Goal: Task Accomplishment & Management: Manage account settings

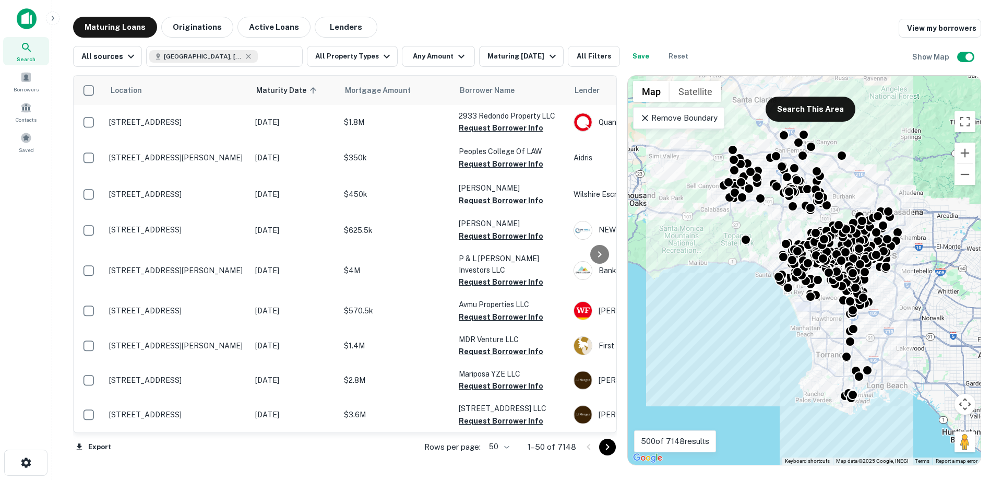
click at [663, 112] on p "Remove Boundary" at bounding box center [679, 118] width 78 height 13
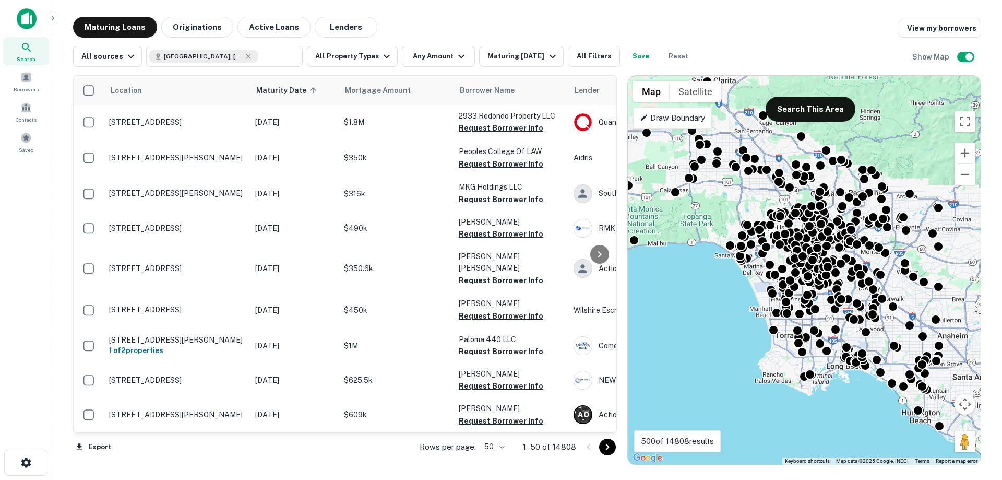
drag, startPoint x: 769, startPoint y: 355, endPoint x: 728, endPoint y: 337, distance: 45.1
click at [728, 337] on div "To activate drag with keyboard, press Alt + Enter. Once in keyboard drag state,…" at bounding box center [804, 270] width 353 height 389
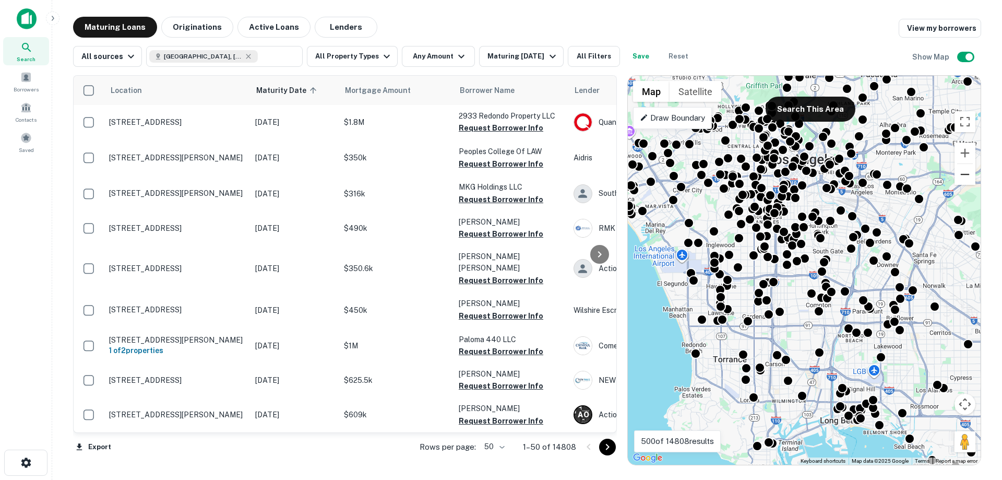
click at [960, 175] on button "Zoom out" at bounding box center [964, 174] width 21 height 21
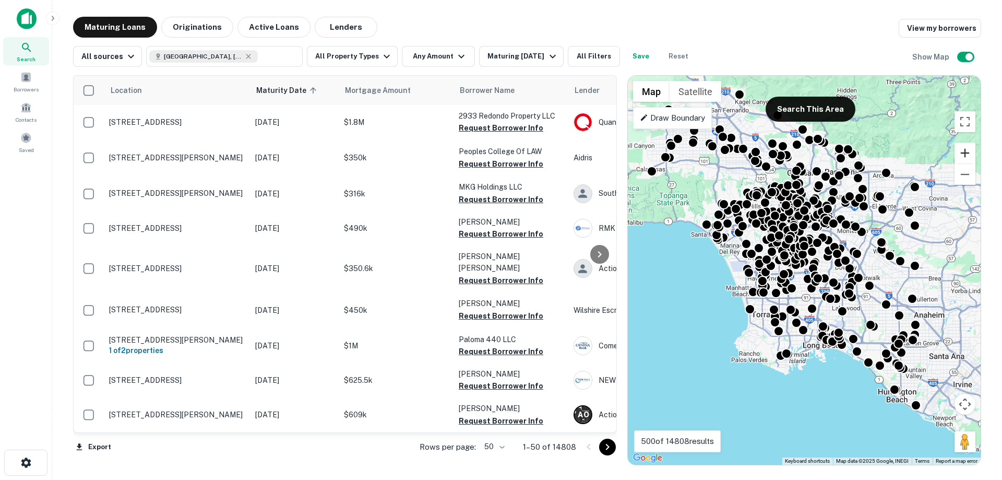
click at [967, 148] on button "Zoom in" at bounding box center [964, 152] width 21 height 21
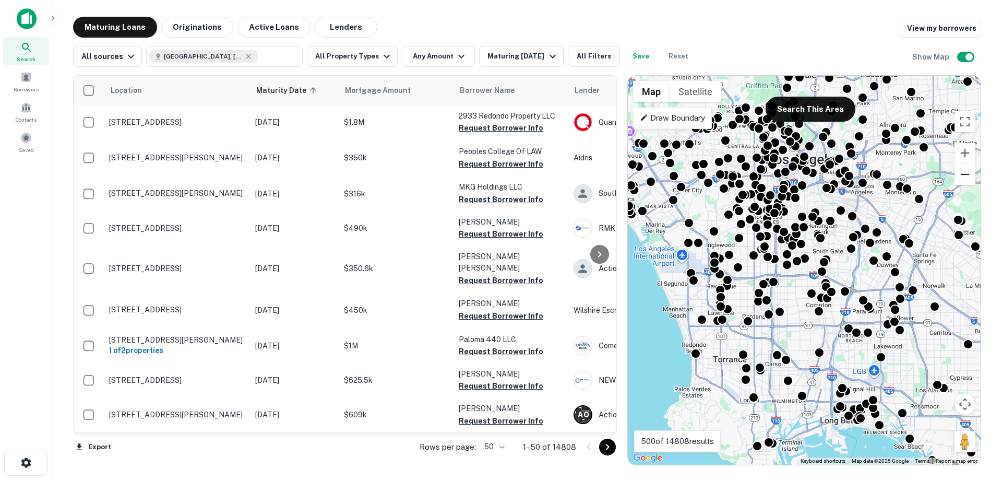
click at [967, 173] on button "Zoom out" at bounding box center [964, 174] width 21 height 21
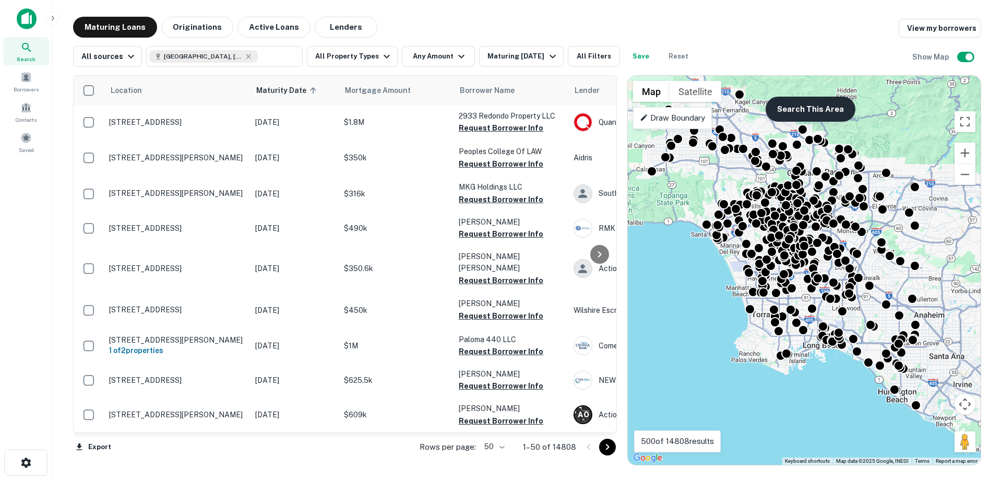
click at [791, 109] on button "Search This Area" at bounding box center [811, 109] width 90 height 25
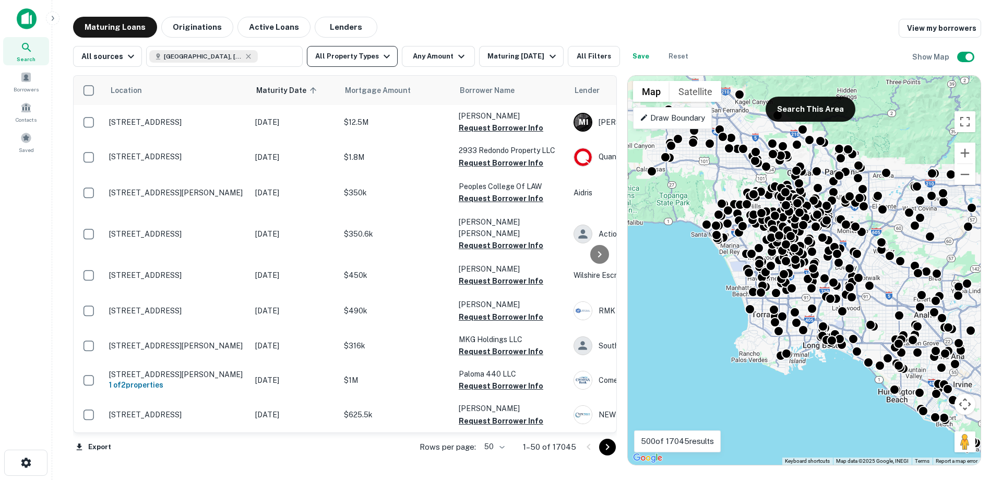
click at [348, 49] on button "All Property Types" at bounding box center [352, 56] width 91 height 21
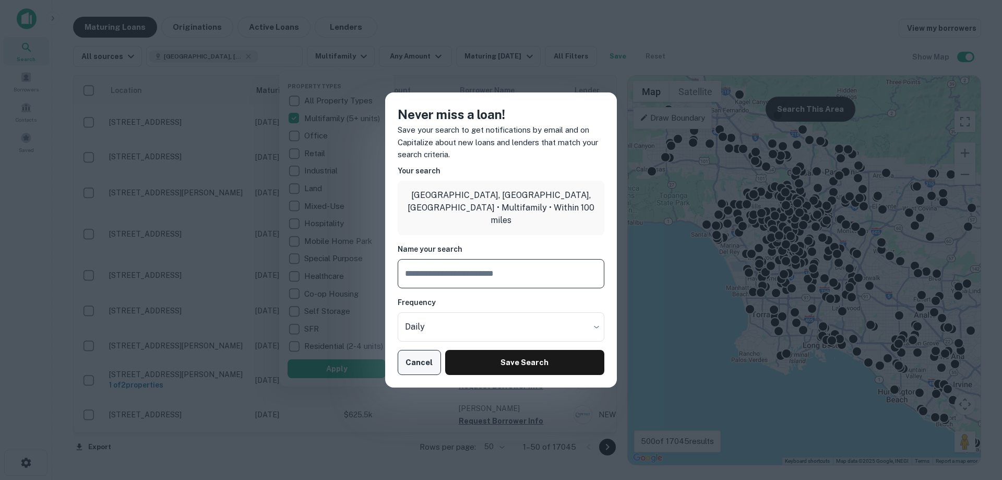
click at [416, 358] on button "Cancel" at bounding box center [419, 362] width 43 height 25
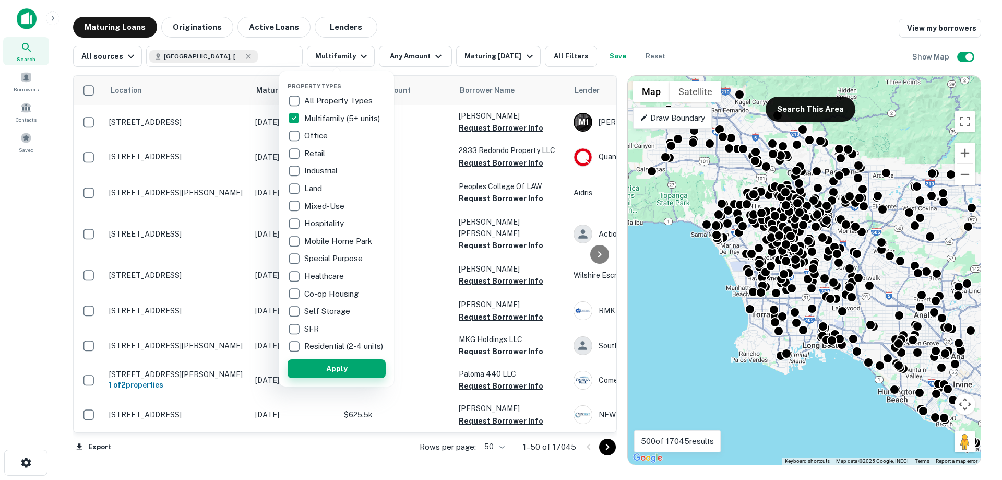
click at [344, 378] on button "Apply" at bounding box center [337, 368] width 98 height 19
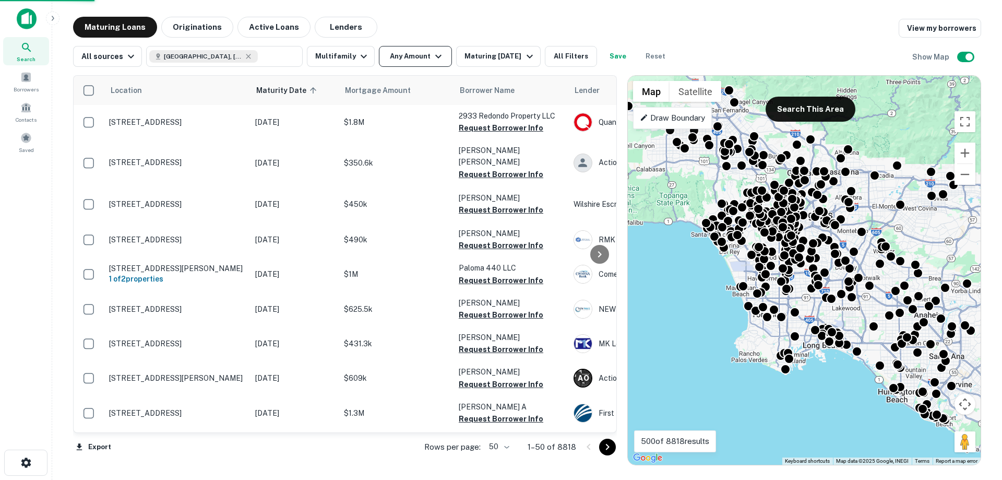
click at [408, 55] on button "Any Amount" at bounding box center [415, 56] width 73 height 21
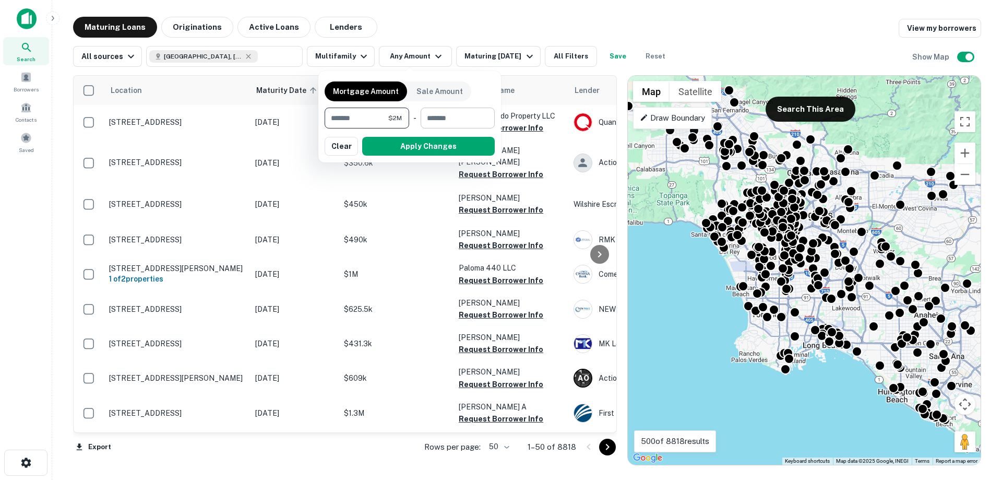
type input "*******"
click at [475, 117] on input "number" at bounding box center [454, 117] width 67 height 21
type input "********"
drag, startPoint x: 459, startPoint y: 141, endPoint x: 424, endPoint y: 39, distance: 108.1
click at [459, 142] on button "Apply Changes" at bounding box center [428, 146] width 133 height 19
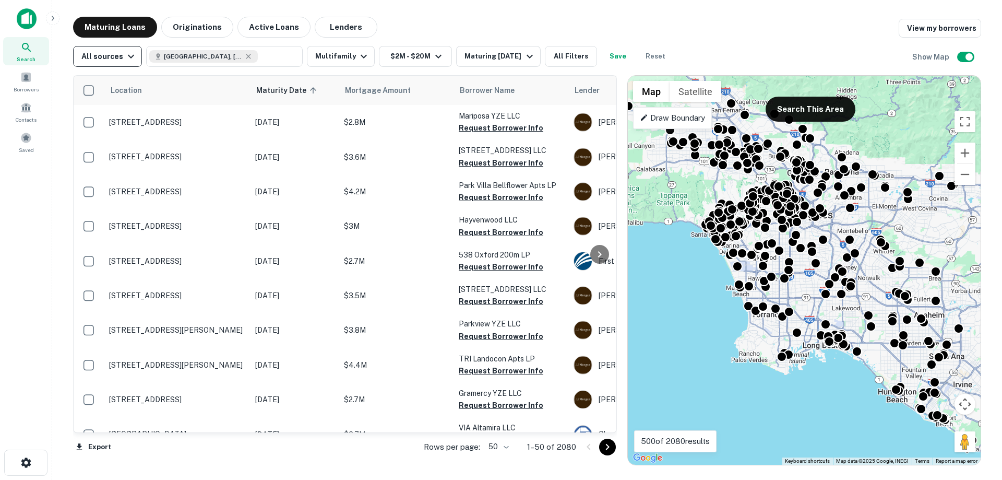
click at [116, 52] on div "All sources" at bounding box center [109, 56] width 56 height 13
click at [119, 53] on div at bounding box center [501, 240] width 1002 height 480
click at [558, 61] on button "All Filters" at bounding box center [571, 56] width 52 height 21
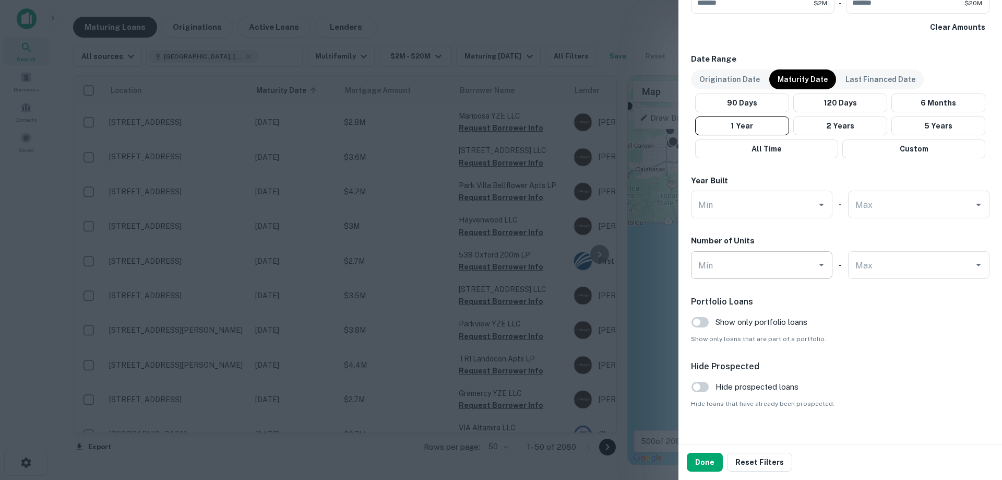
scroll to position [607, 0]
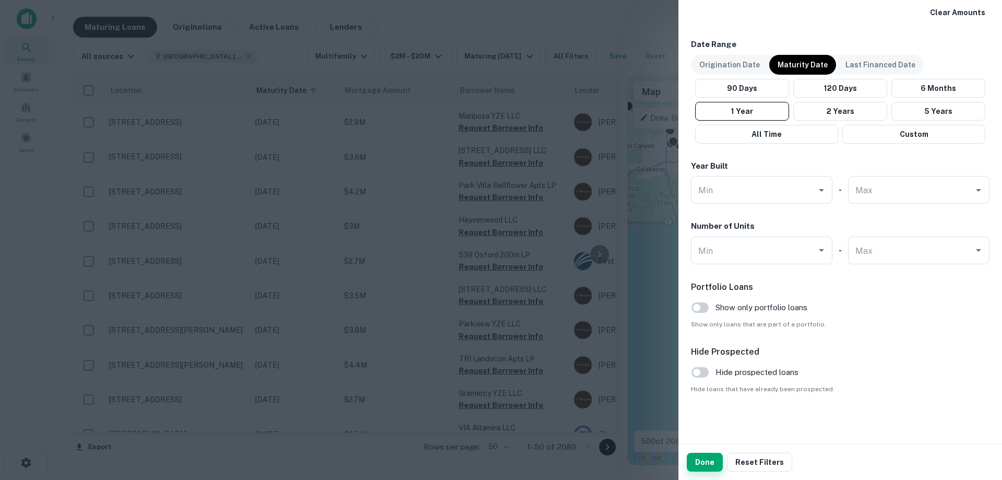
click at [709, 467] on button "Done" at bounding box center [705, 461] width 36 height 19
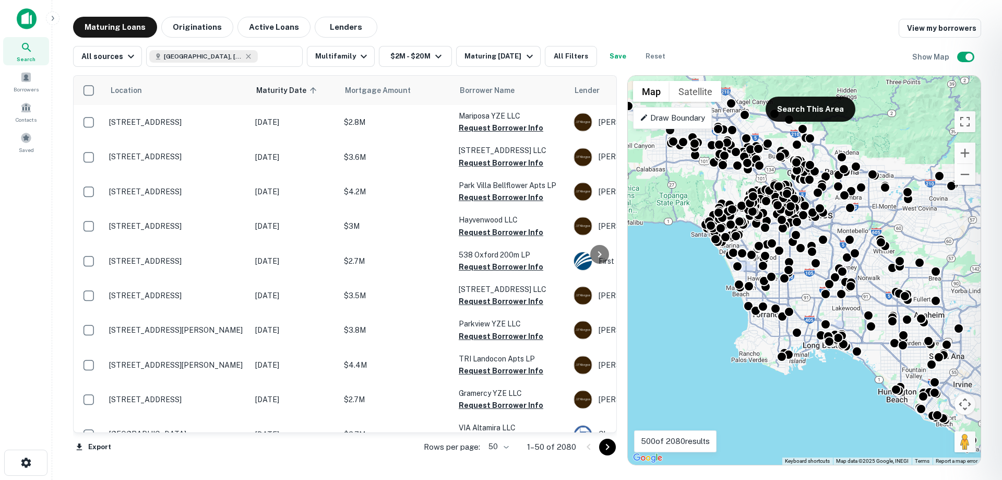
drag, startPoint x: 610, startPoint y: 102, endPoint x: 611, endPoint y: 118, distance: 16.2
click at [611, 118] on div at bounding box center [501, 240] width 1002 height 480
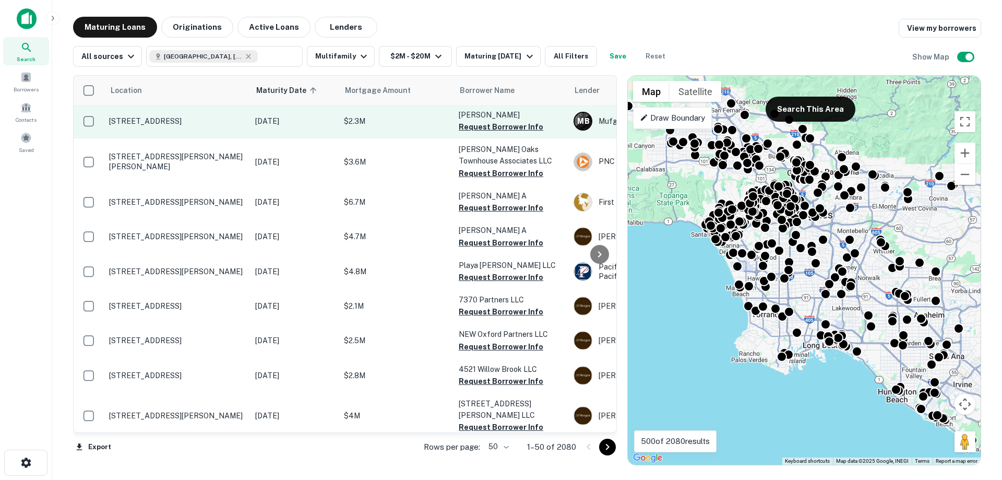
scroll to position [1460, 0]
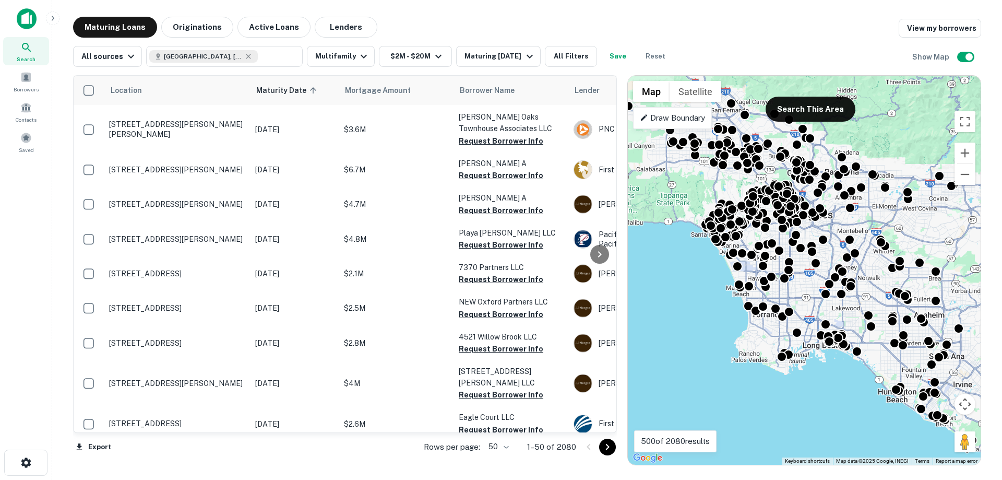
click at [607, 446] on icon "Go to next page" at bounding box center [607, 446] width 13 height 13
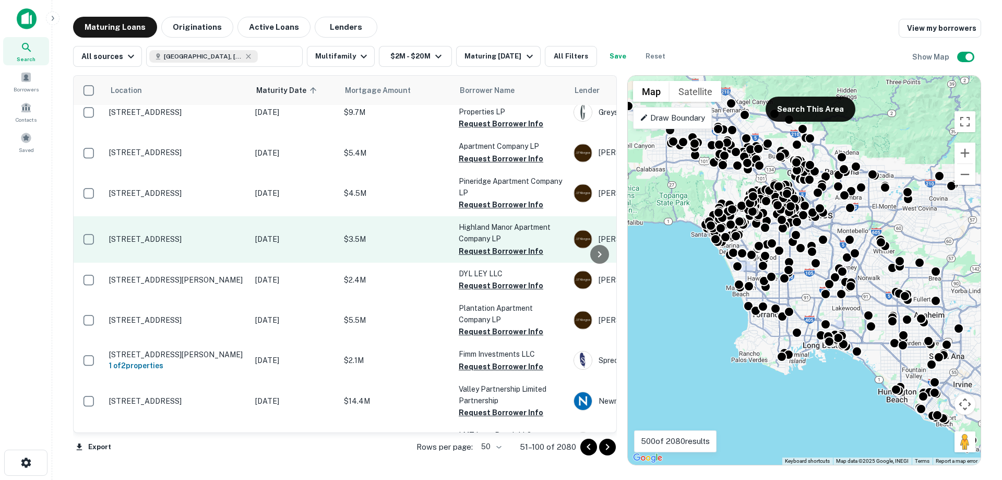
scroll to position [1558, 0]
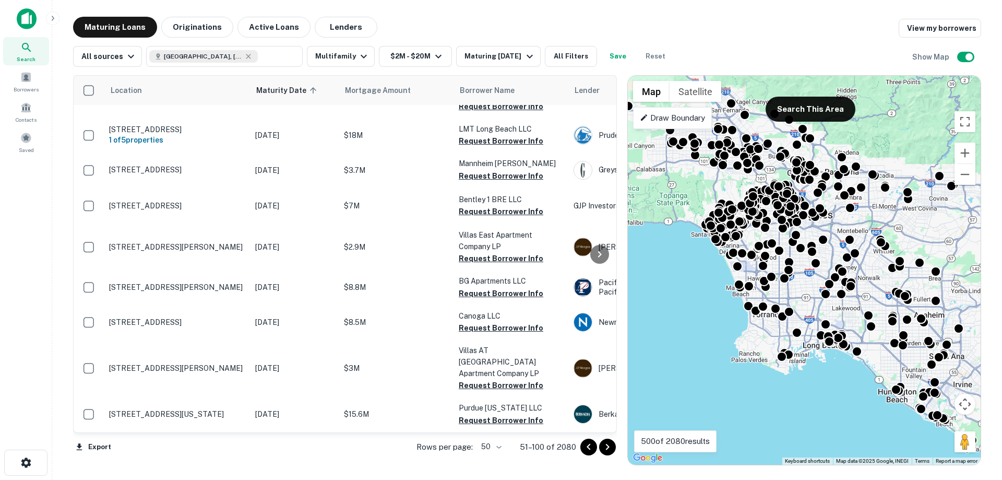
click at [605, 446] on icon "Go to next page" at bounding box center [607, 446] width 13 height 13
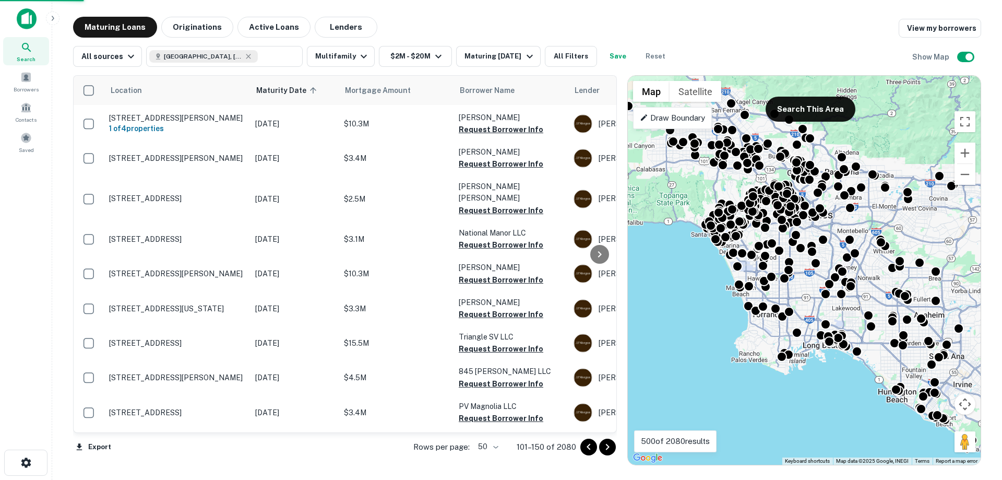
scroll to position [1507, 0]
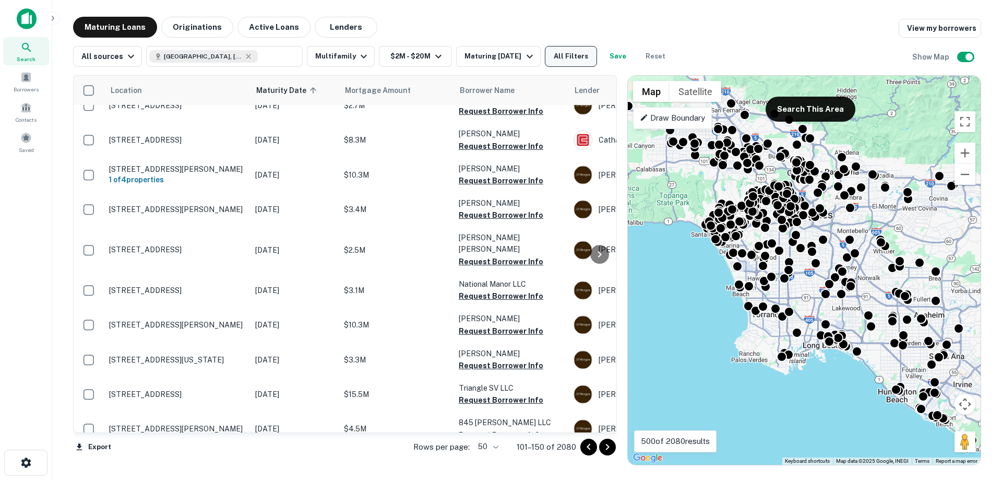
click at [573, 59] on button "All Filters" at bounding box center [571, 56] width 52 height 21
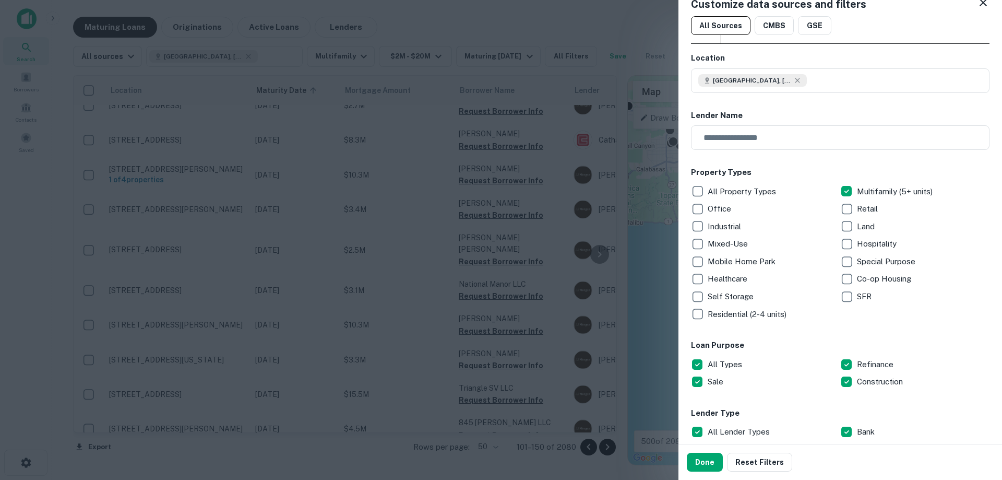
scroll to position [0, 0]
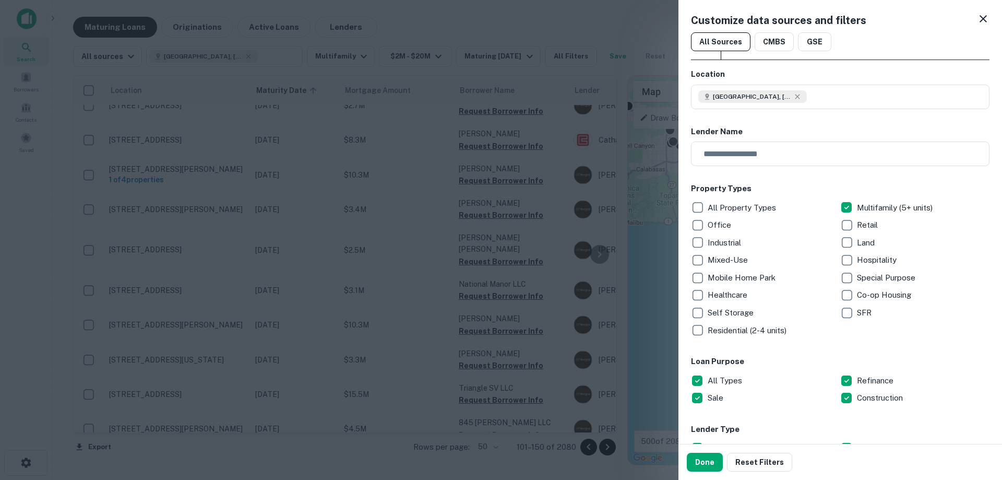
click at [977, 13] on icon at bounding box center [983, 19] width 13 height 13
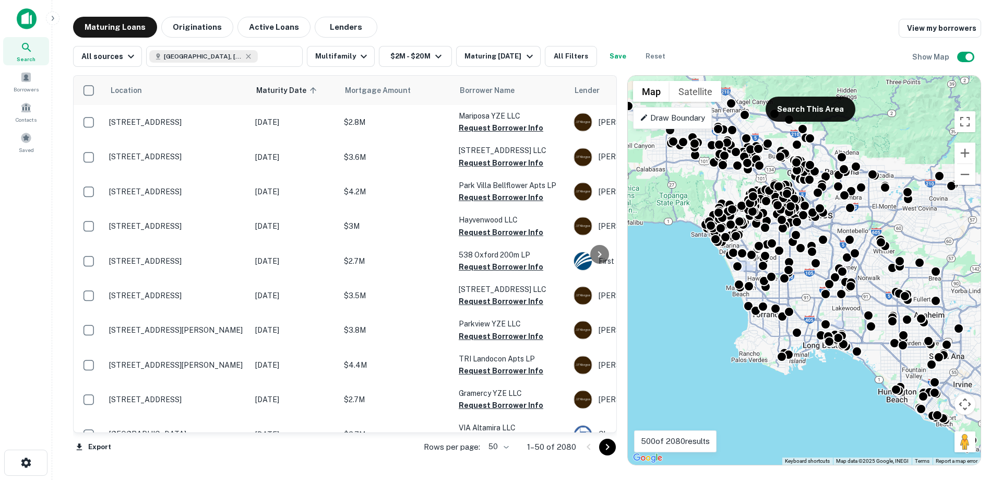
click at [30, 17] on img at bounding box center [27, 18] width 20 height 21
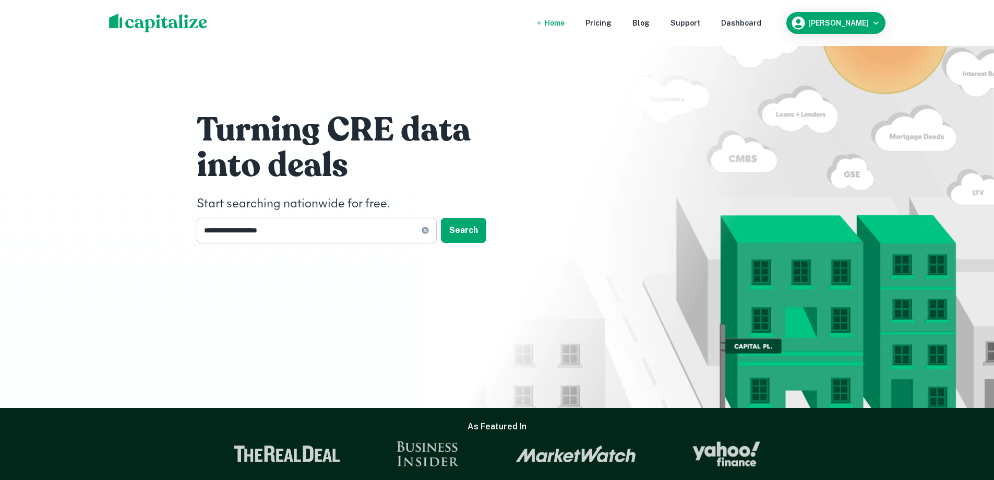
click at [422, 231] on icon at bounding box center [425, 230] width 7 height 7
click at [403, 184] on h1 "into deals" at bounding box center [353, 166] width 313 height 42
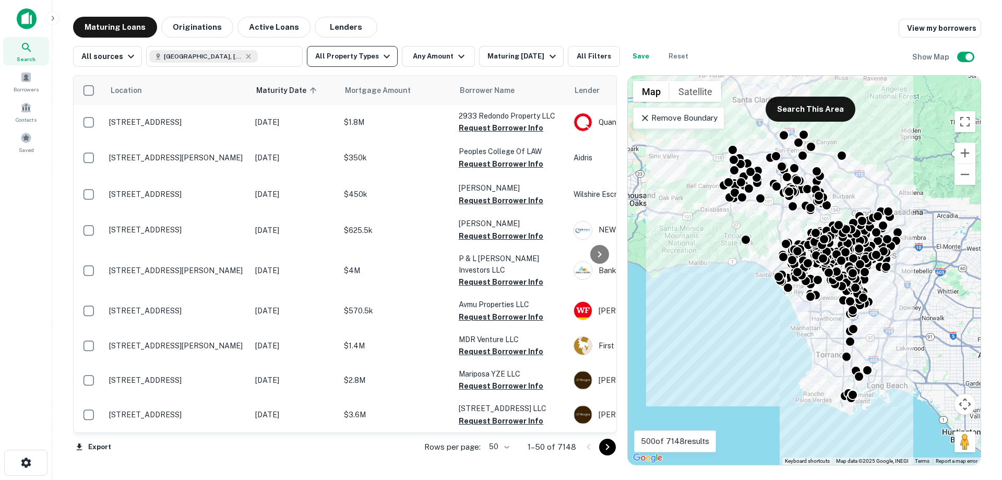
click at [357, 59] on button "All Property Types" at bounding box center [352, 56] width 91 height 21
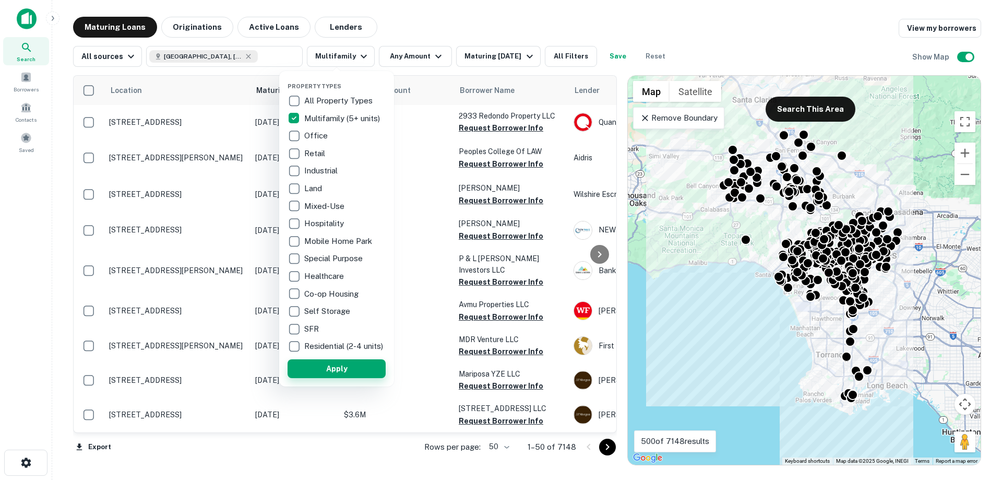
click at [339, 369] on button "Apply" at bounding box center [337, 368] width 98 height 19
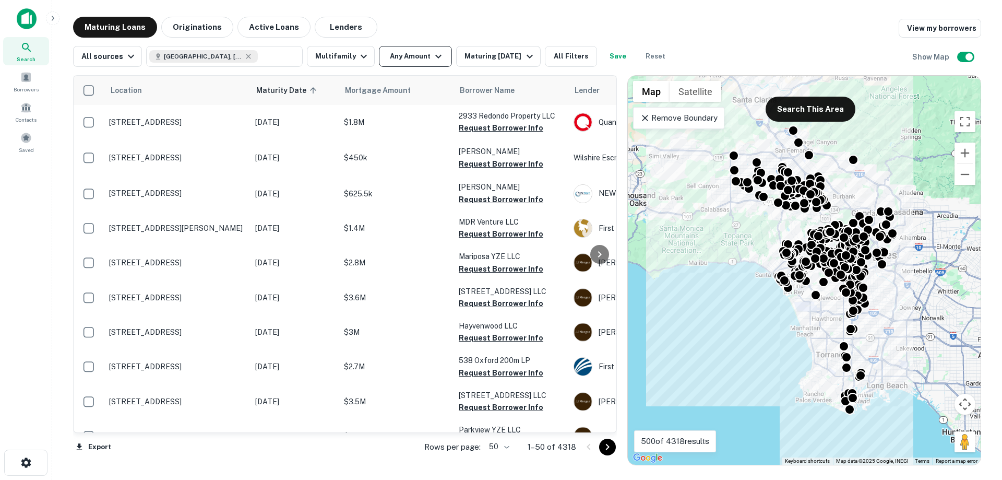
click at [424, 58] on button "Any Amount" at bounding box center [415, 56] width 73 height 21
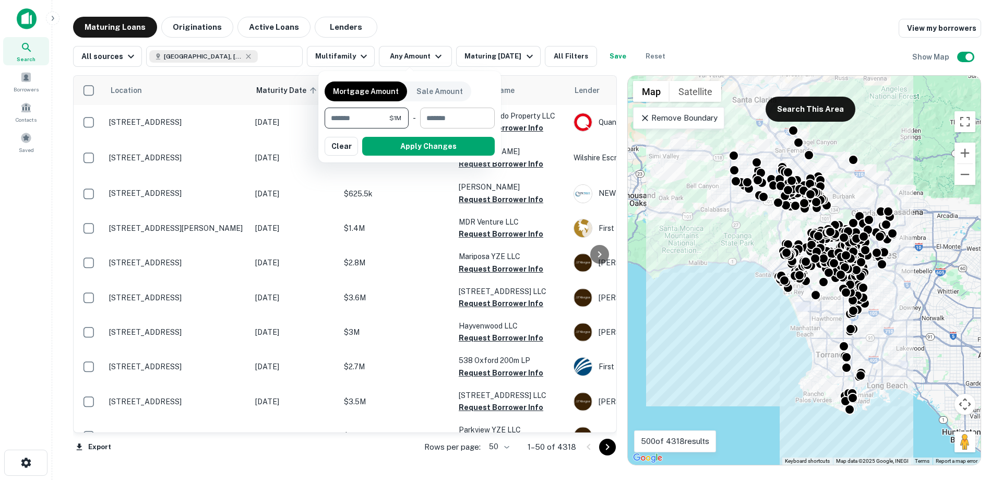
type input "*******"
click at [447, 122] on input "number" at bounding box center [453, 117] width 67 height 21
type input "********"
click at [436, 141] on button "Apply Changes" at bounding box center [428, 146] width 133 height 19
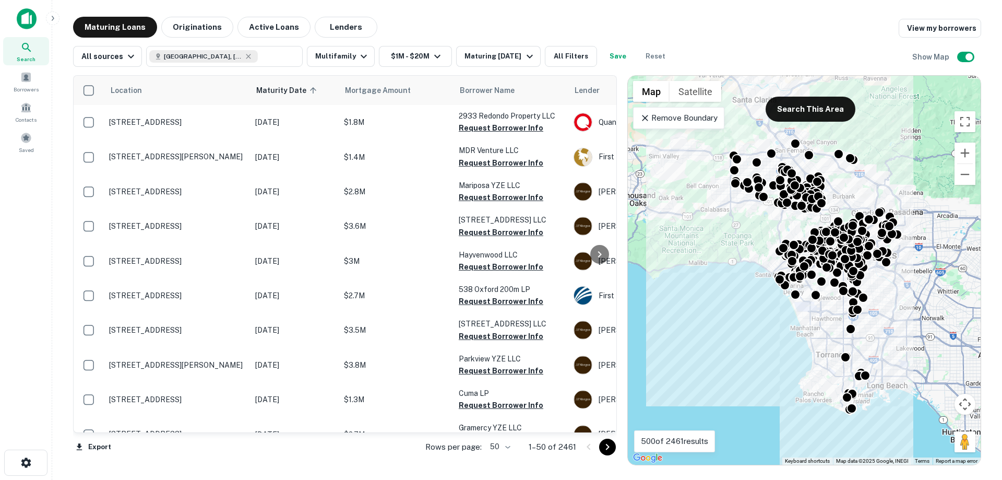
click at [668, 117] on p "Remove Boundary" at bounding box center [679, 118] width 78 height 13
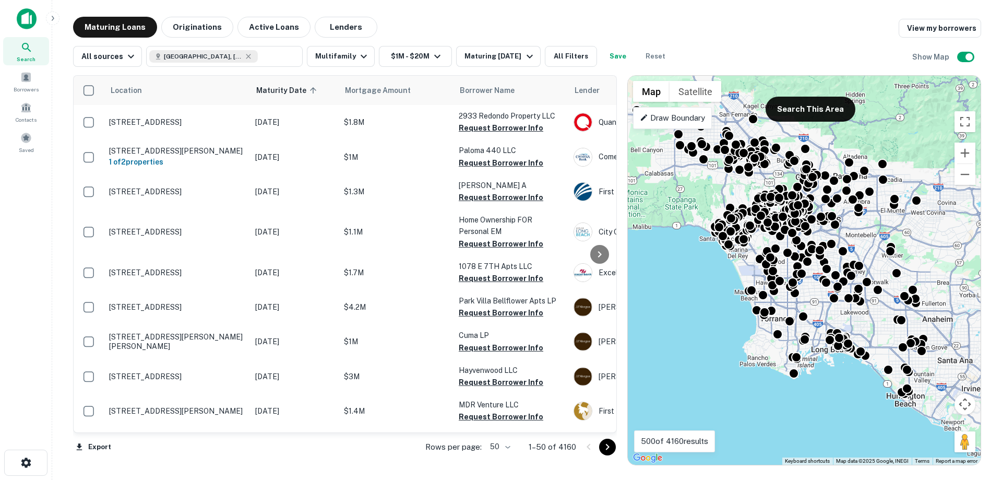
drag, startPoint x: 781, startPoint y: 317, endPoint x: 712, endPoint y: 281, distance: 77.7
click at [712, 281] on div "To activate drag with keyboard, press Alt + Enter. Once in keyboard drag state,…" at bounding box center [804, 270] width 353 height 389
click at [813, 102] on button "Search This Area" at bounding box center [811, 109] width 90 height 25
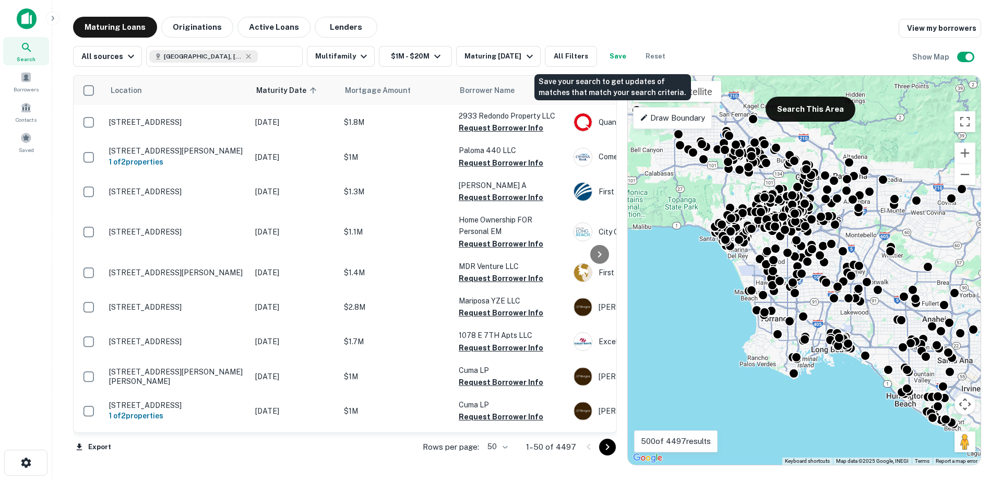
click at [612, 55] on button "Save" at bounding box center [617, 56] width 33 height 21
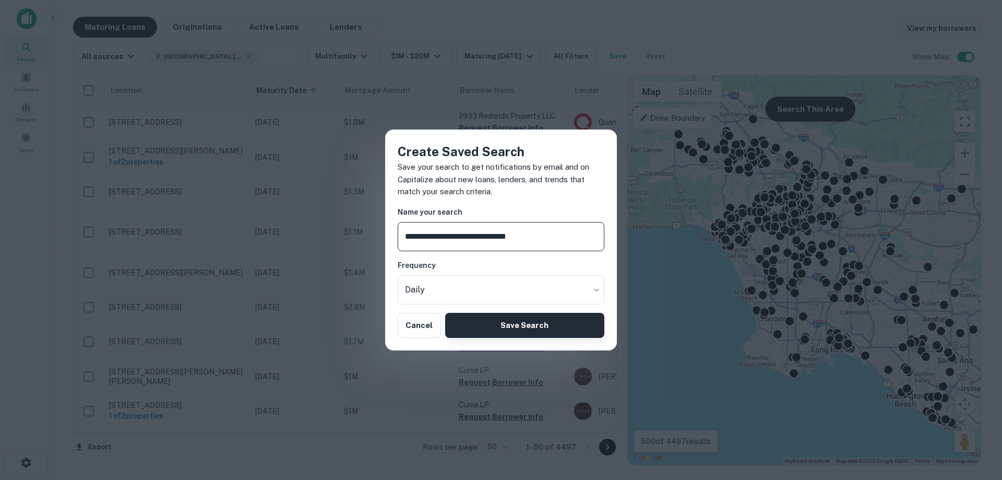
type input "**********"
click at [542, 322] on button "Save Search" at bounding box center [524, 325] width 159 height 25
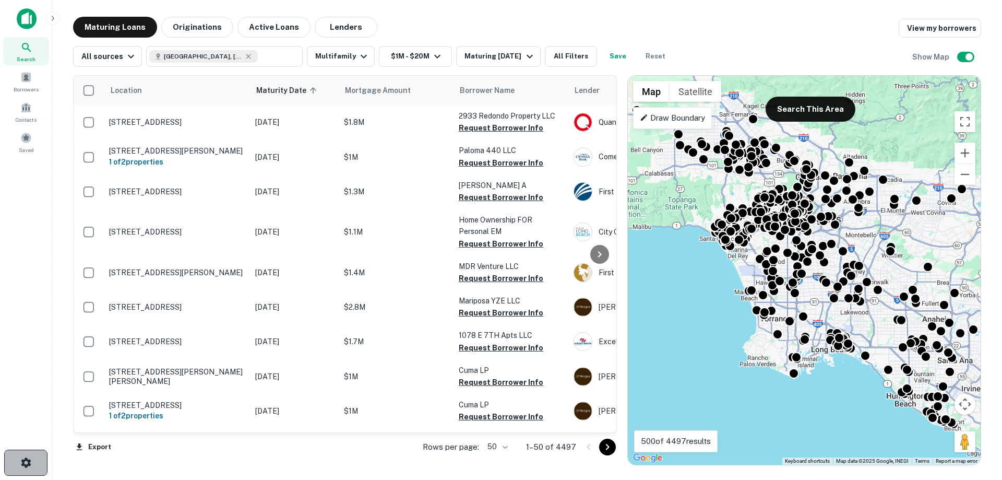
click at [14, 465] on button "button" at bounding box center [25, 462] width 43 height 26
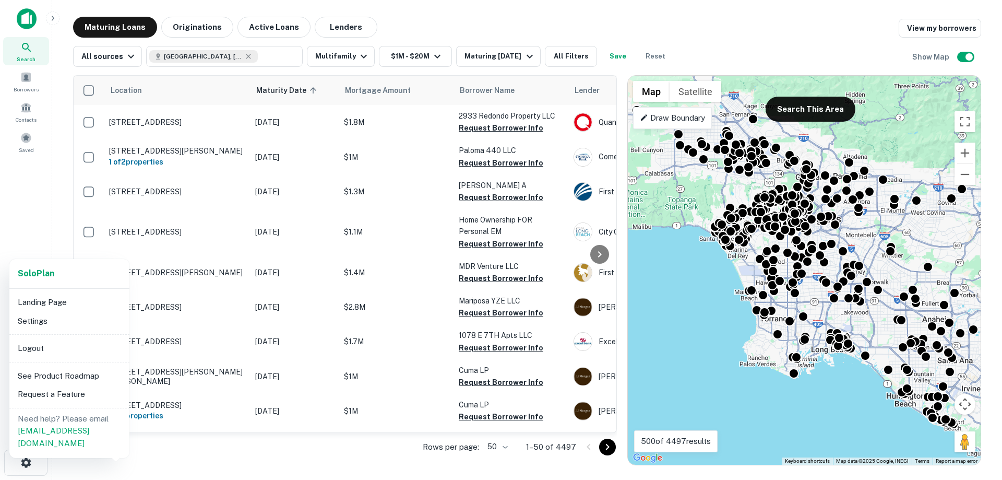
click at [25, 463] on div at bounding box center [501, 240] width 1002 height 480
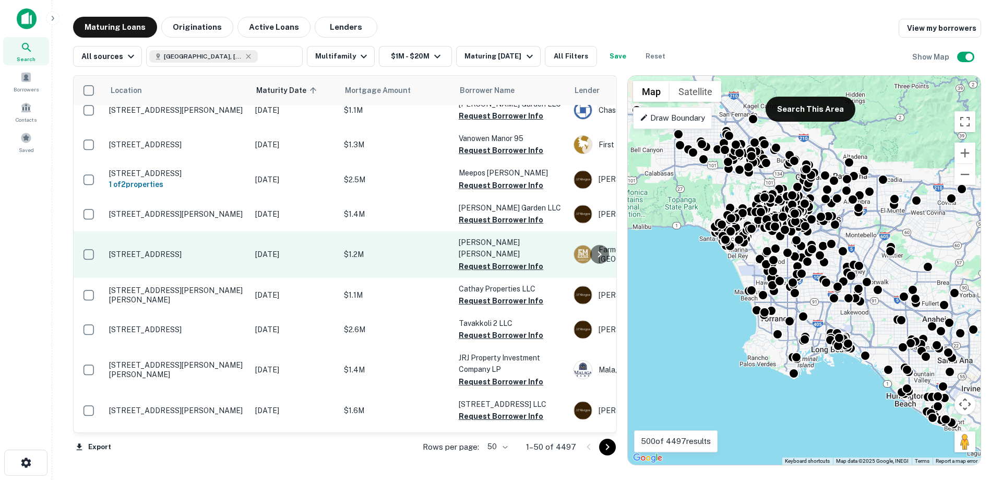
scroll to position [1477, 0]
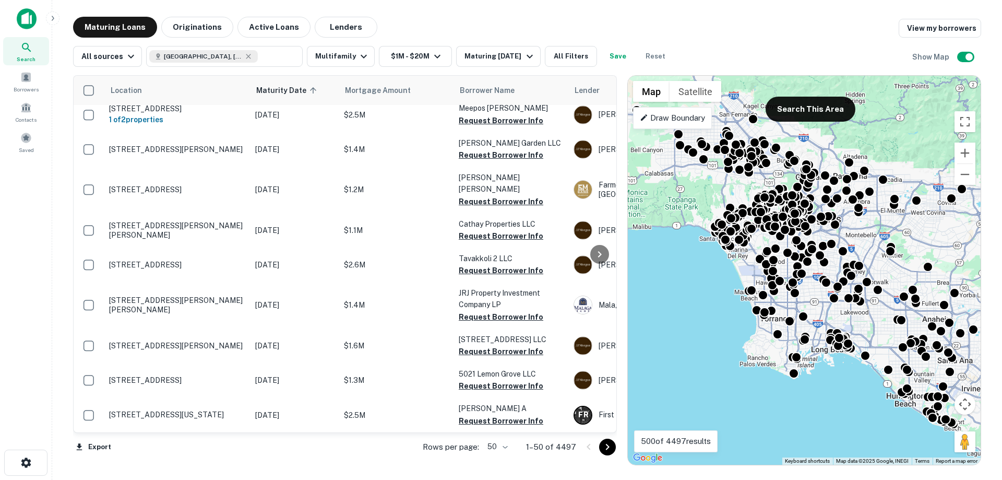
click at [606, 445] on icon "Go to next page" at bounding box center [607, 446] width 13 height 13
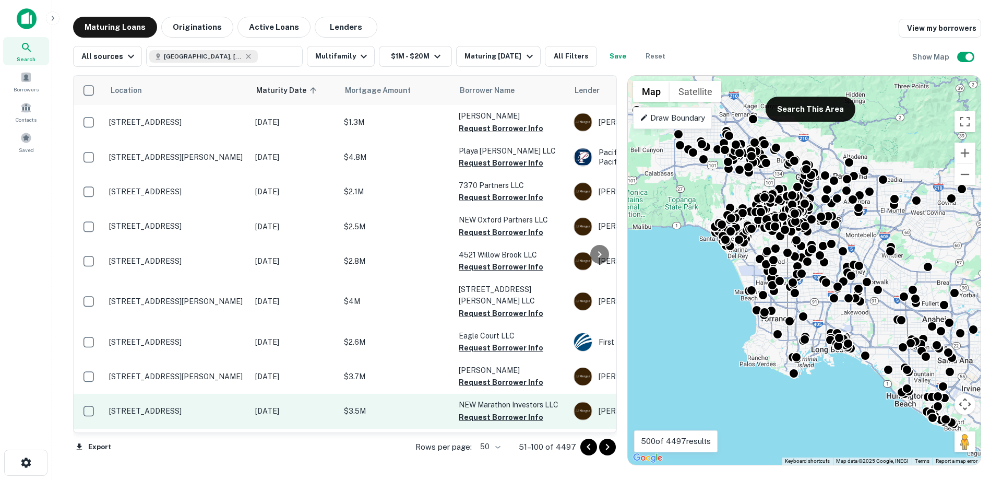
scroll to position [1437, 0]
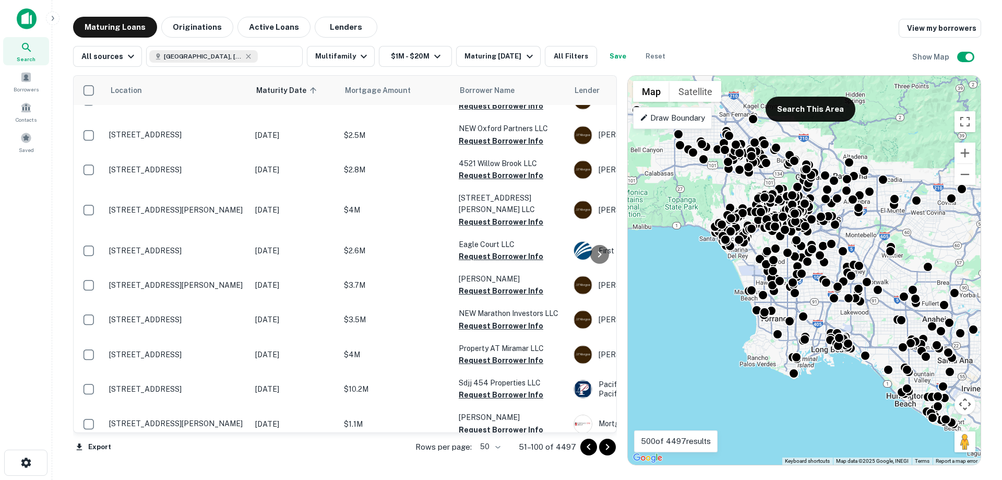
click at [610, 446] on icon "Go to next page" at bounding box center [607, 446] width 13 height 13
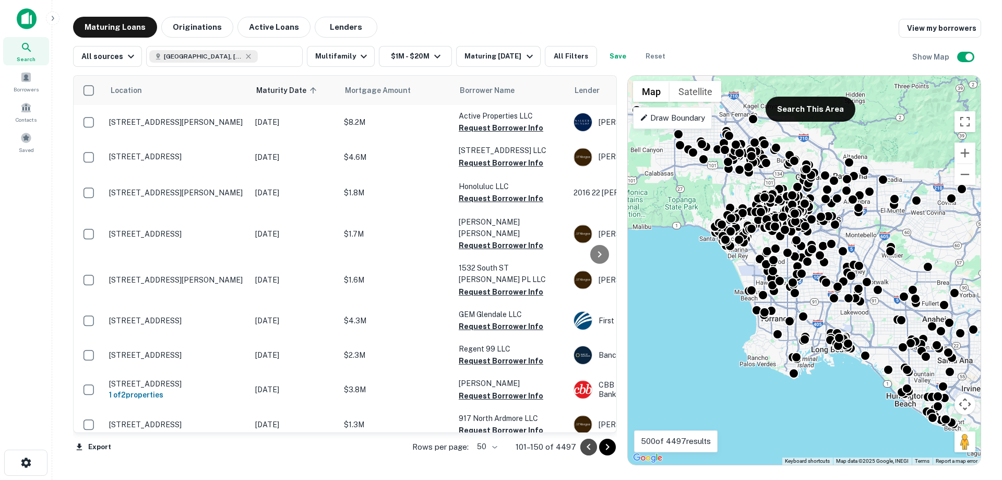
click at [586, 449] on icon "Go to previous page" at bounding box center [588, 446] width 13 height 13
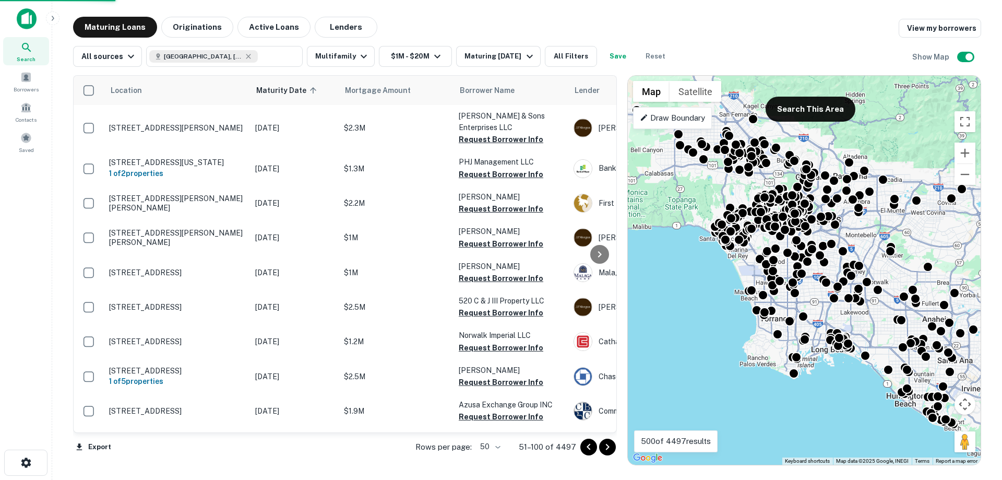
click at [31, 18] on img at bounding box center [27, 18] width 20 height 21
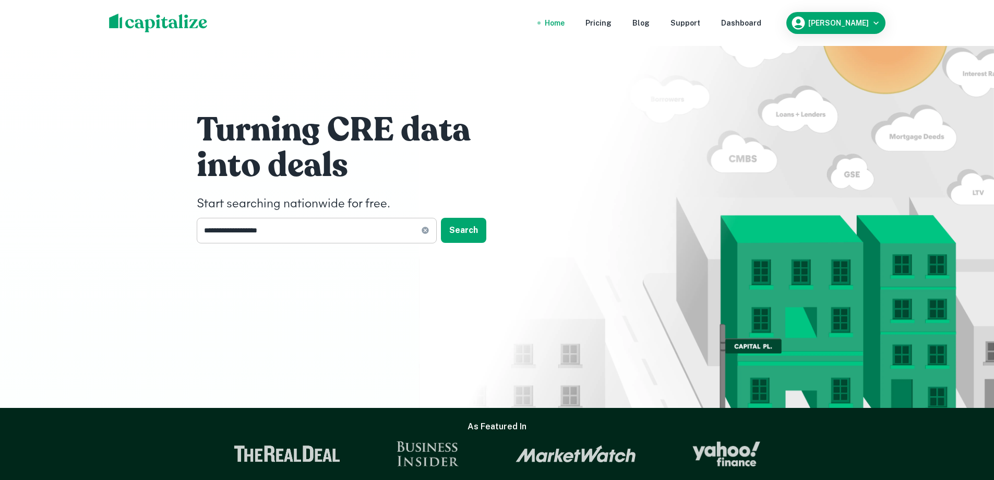
click at [427, 229] on icon at bounding box center [425, 230] width 7 height 7
click at [560, 158] on div "Turning CRE data into deals Start searching nationwide for free. ​ Search" at bounding box center [497, 180] width 626 height 360
click at [749, 25] on div "Dashboard" at bounding box center [741, 22] width 40 height 11
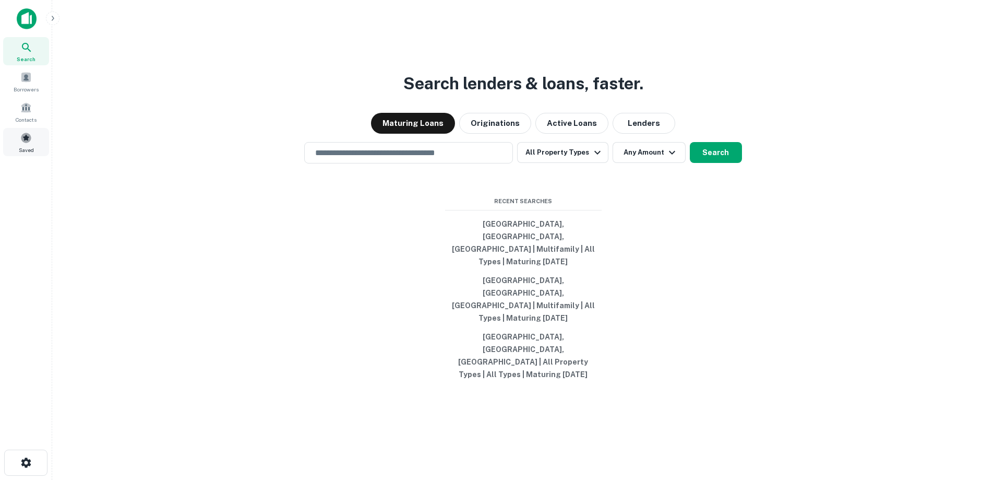
click at [25, 140] on span at bounding box center [25, 137] width 11 height 11
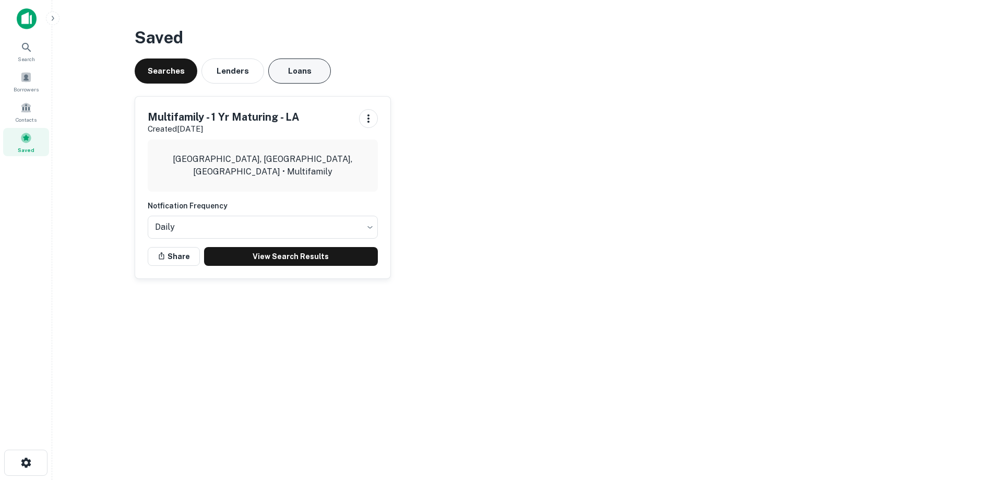
click at [310, 66] on button "Loans" at bounding box center [299, 70] width 63 height 25
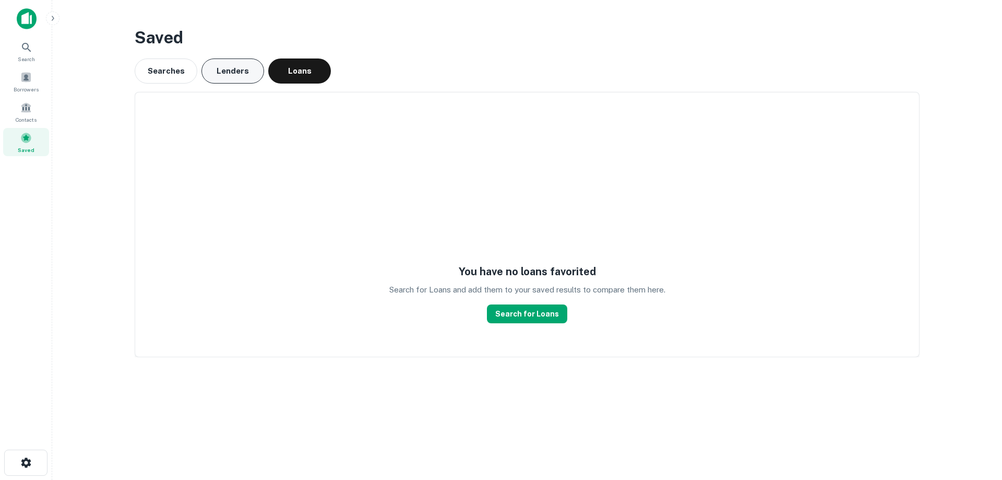
click at [237, 74] on button "Lenders" at bounding box center [232, 70] width 63 height 25
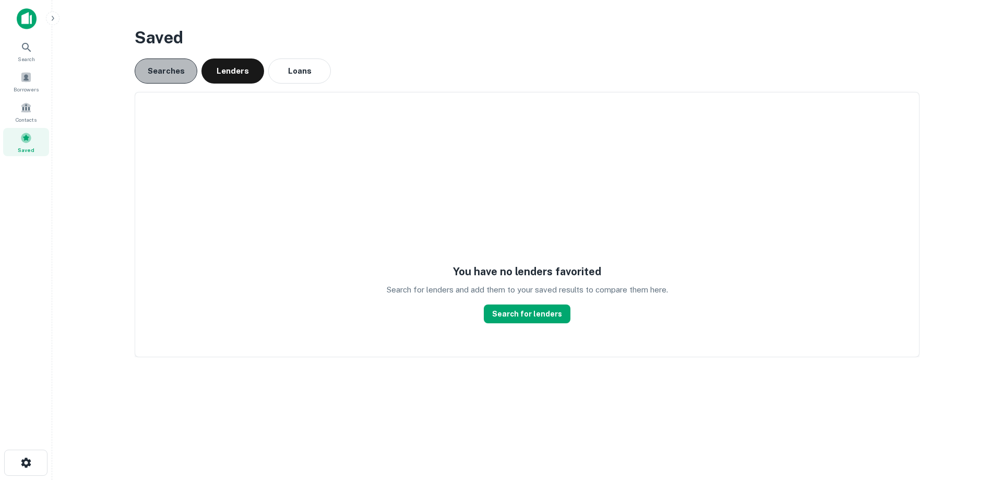
click at [192, 73] on button "Searches" at bounding box center [166, 70] width 63 height 25
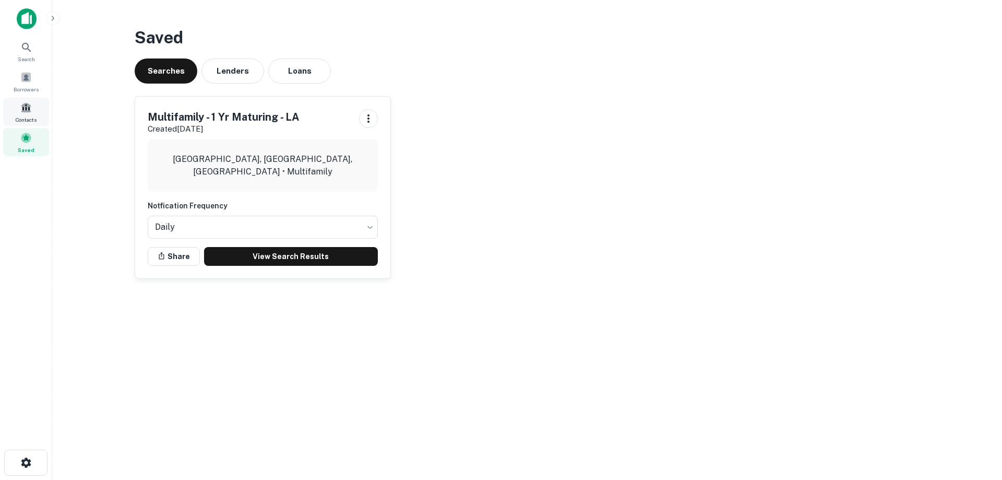
click at [25, 112] on span at bounding box center [25, 107] width 11 height 11
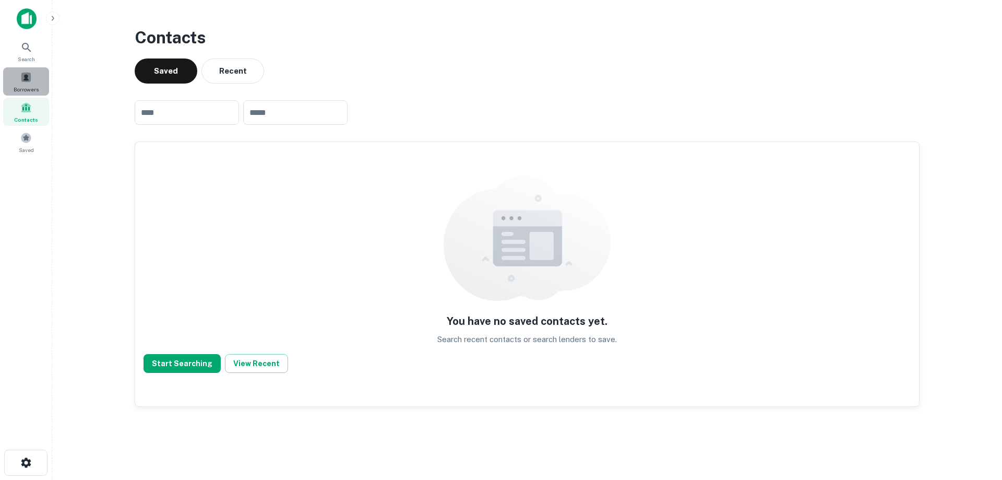
click at [24, 80] on span at bounding box center [25, 76] width 11 height 11
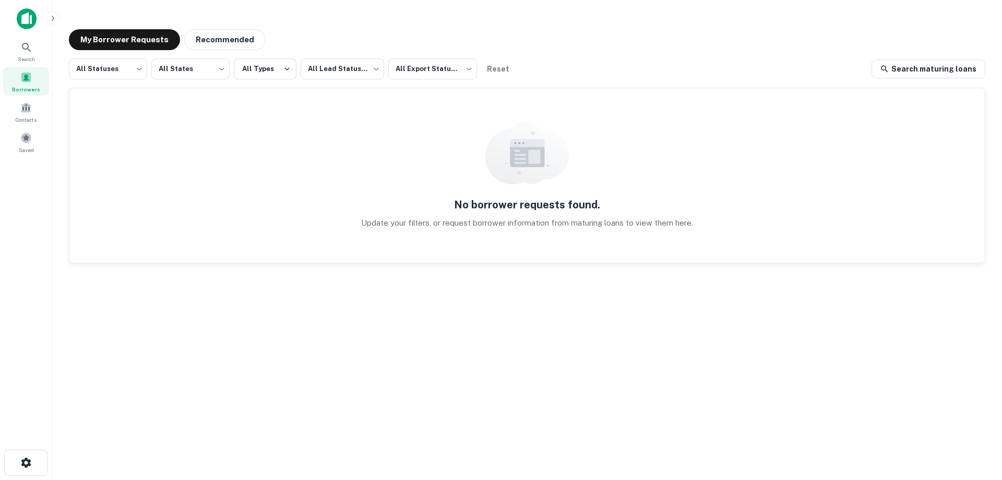
click at [28, 22] on img at bounding box center [27, 18] width 20 height 21
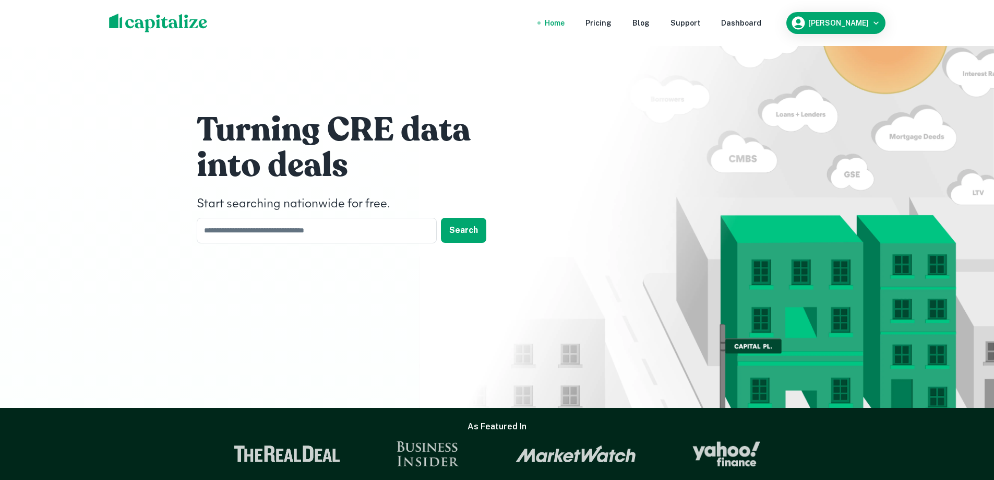
click at [135, 234] on div "Turning CRE data into deals Start searching nationwide for free. ​ Search" at bounding box center [497, 204] width 994 height 408
click at [89, 258] on div "Turning CRE data into deals Start searching nationwide for free. ​ Search" at bounding box center [497, 204] width 994 height 408
